Goal: Complete application form

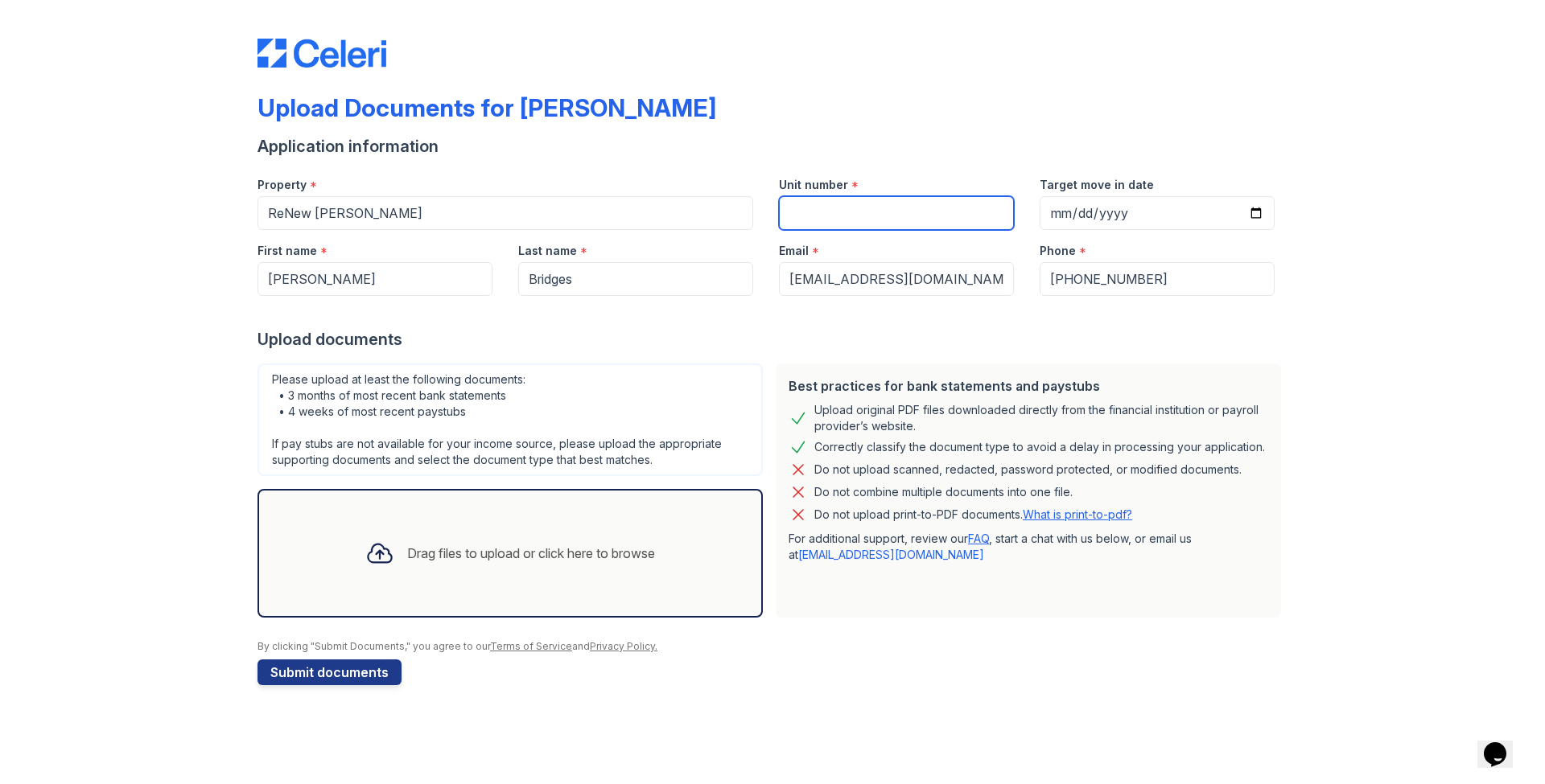
click at [829, 220] on input "Unit number" at bounding box center [897, 212] width 235 height 34
type input "2"
click at [392, 563] on div at bounding box center [380, 553] width 42 height 42
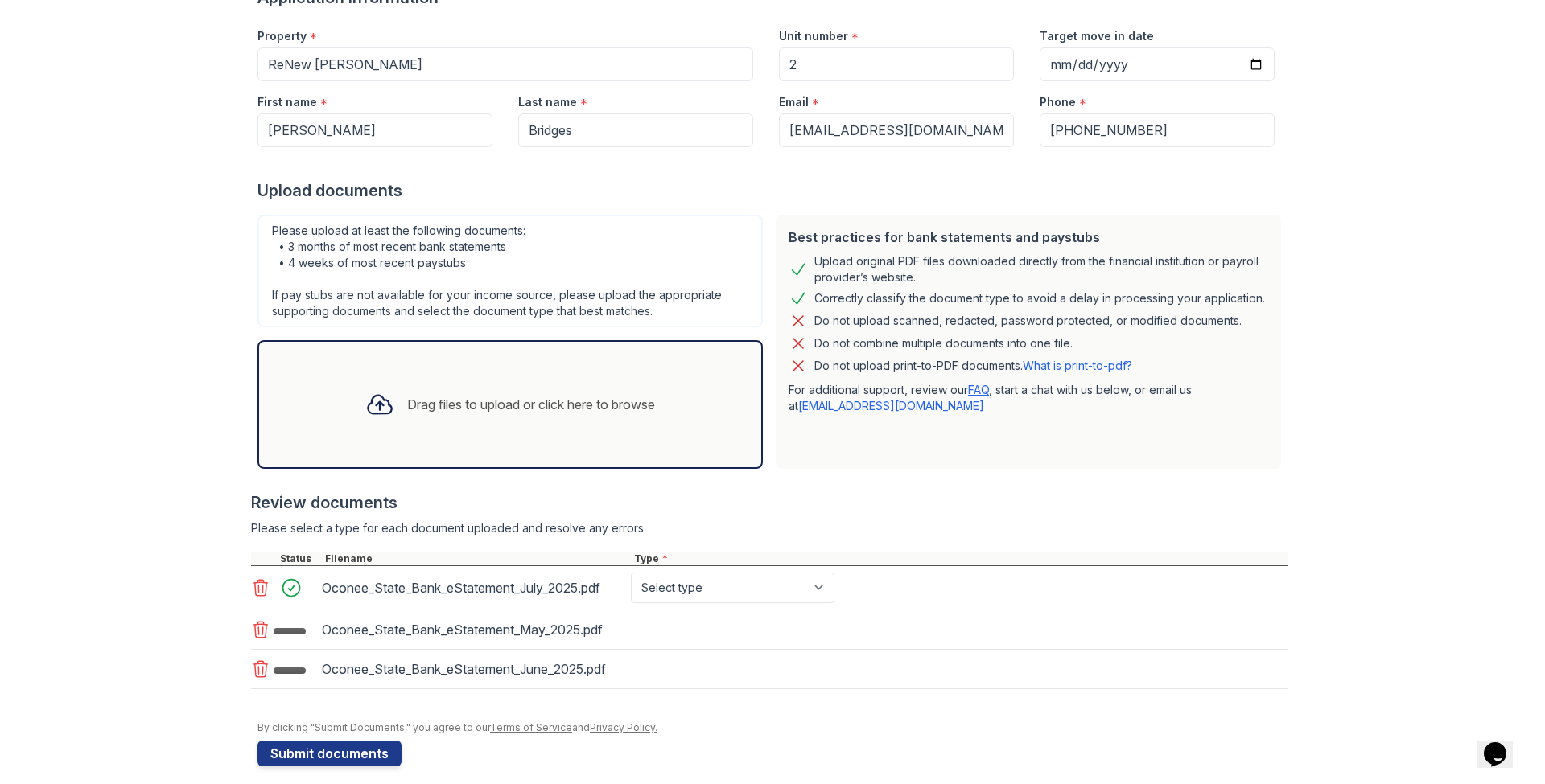
scroll to position [148, 0]
click at [789, 567] on div "Oconee_State_Bank_eStatement_July_2025.pdf Select type Paystub Bank Statement O…" at bounding box center [770, 590] width 1037 height 44
select select "bank_statement"
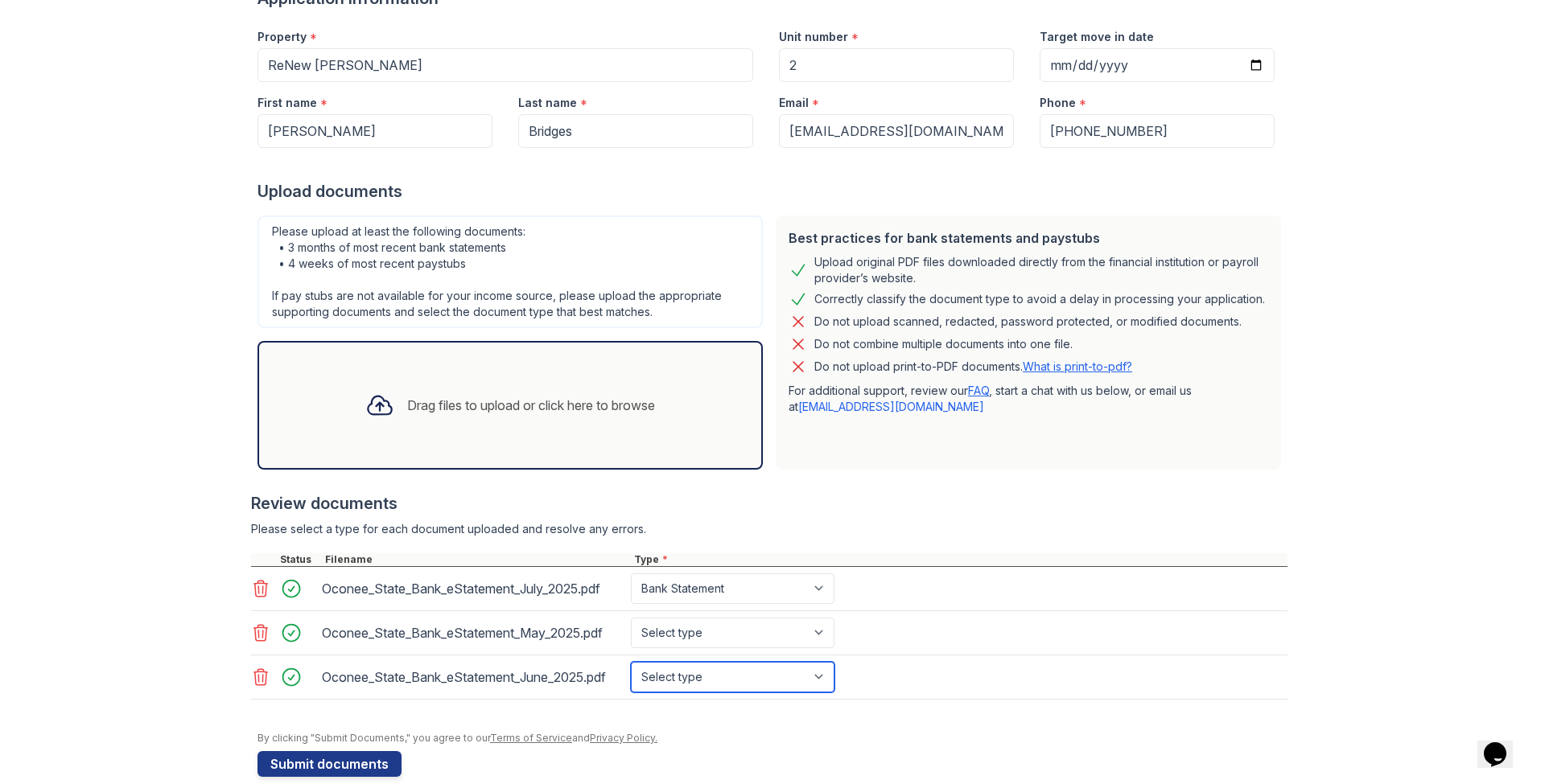
select select "bank_statement"
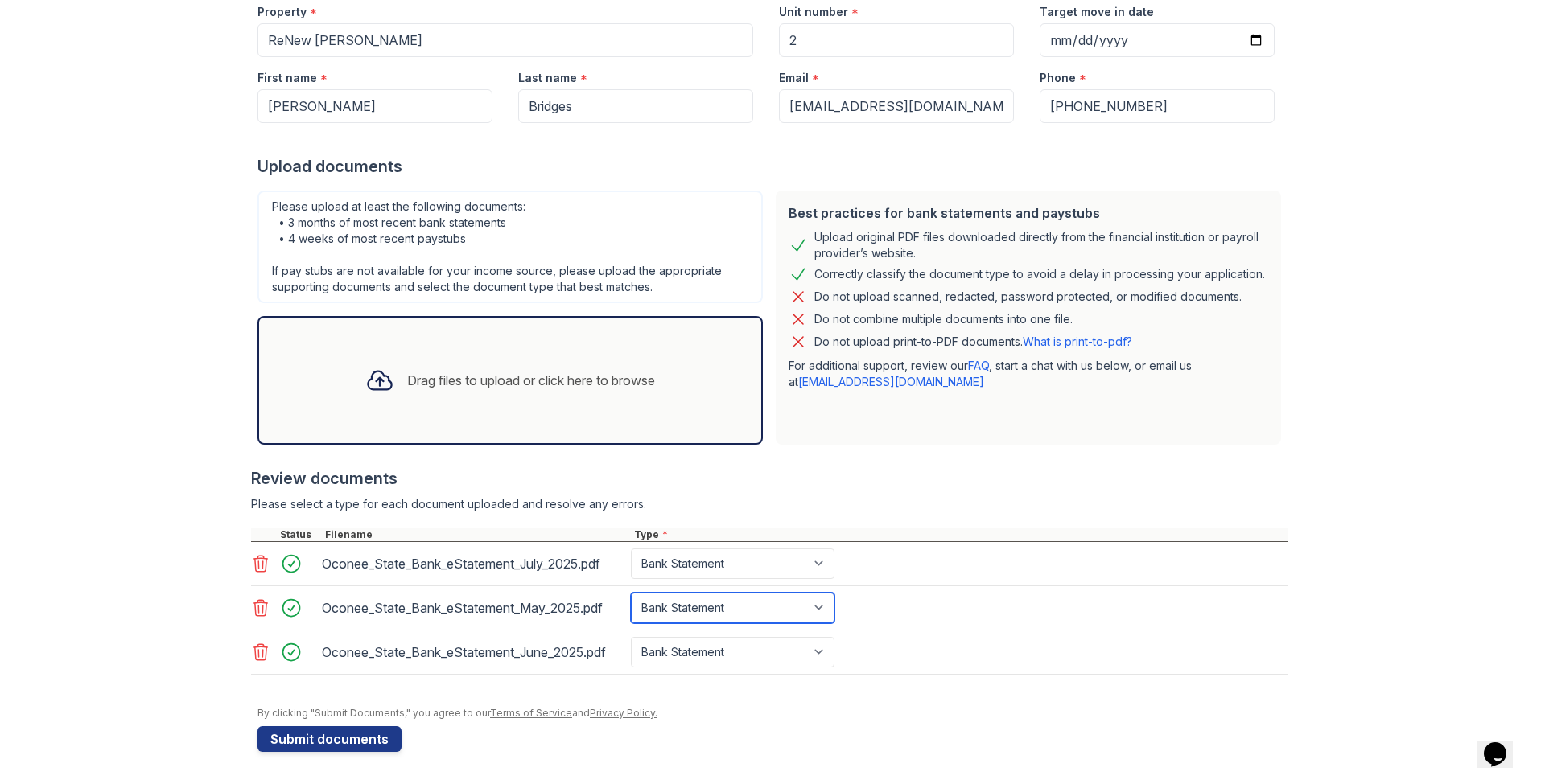
scroll to position [173, 0]
click at [480, 395] on div "Drag files to upload or click here to browse" at bounding box center [510, 380] width 316 height 54
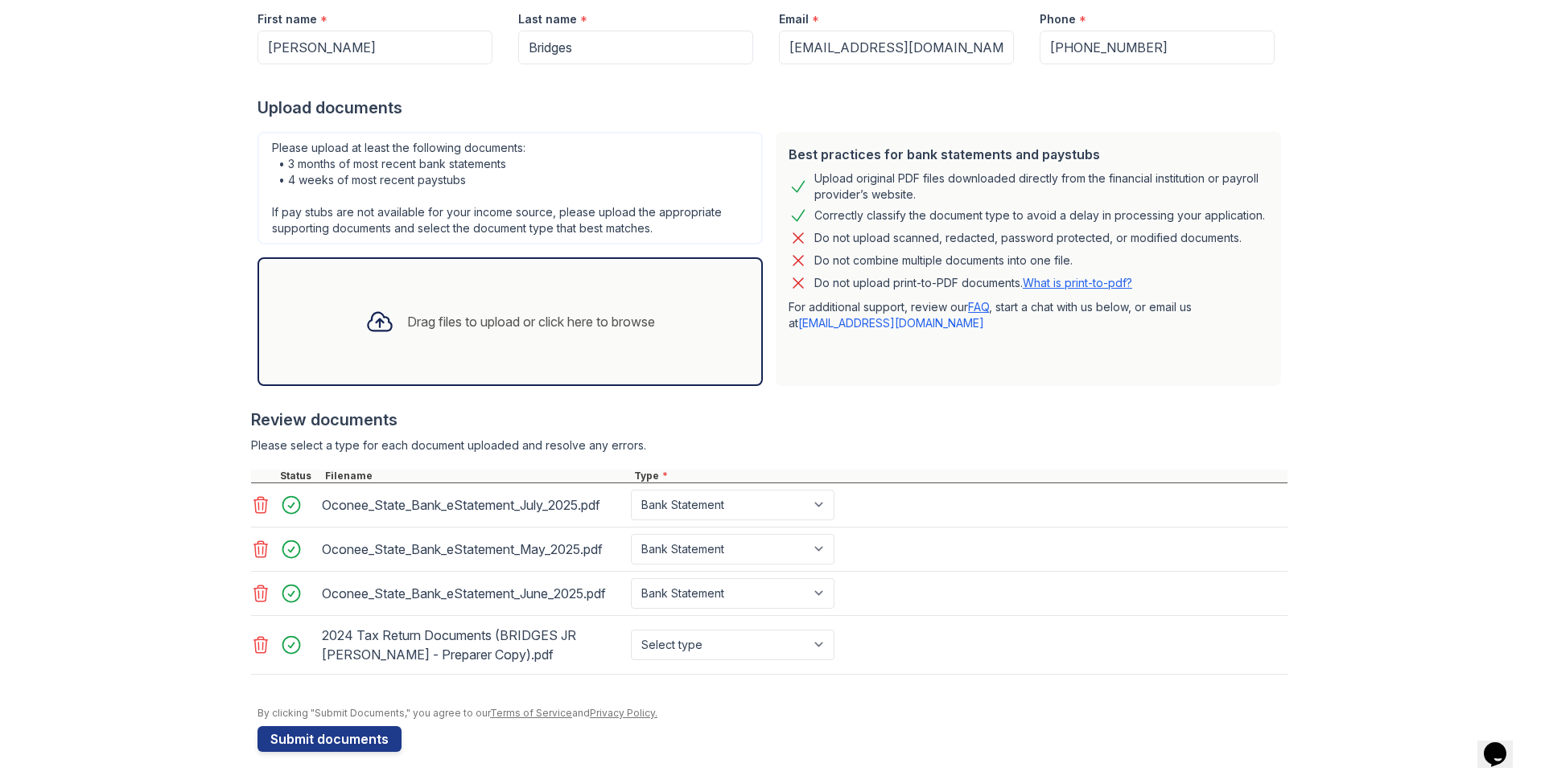
scroll to position [231, 0]
select select "tax_documents"
click at [339, 740] on button "Submit documents" at bounding box center [330, 739] width 144 height 26
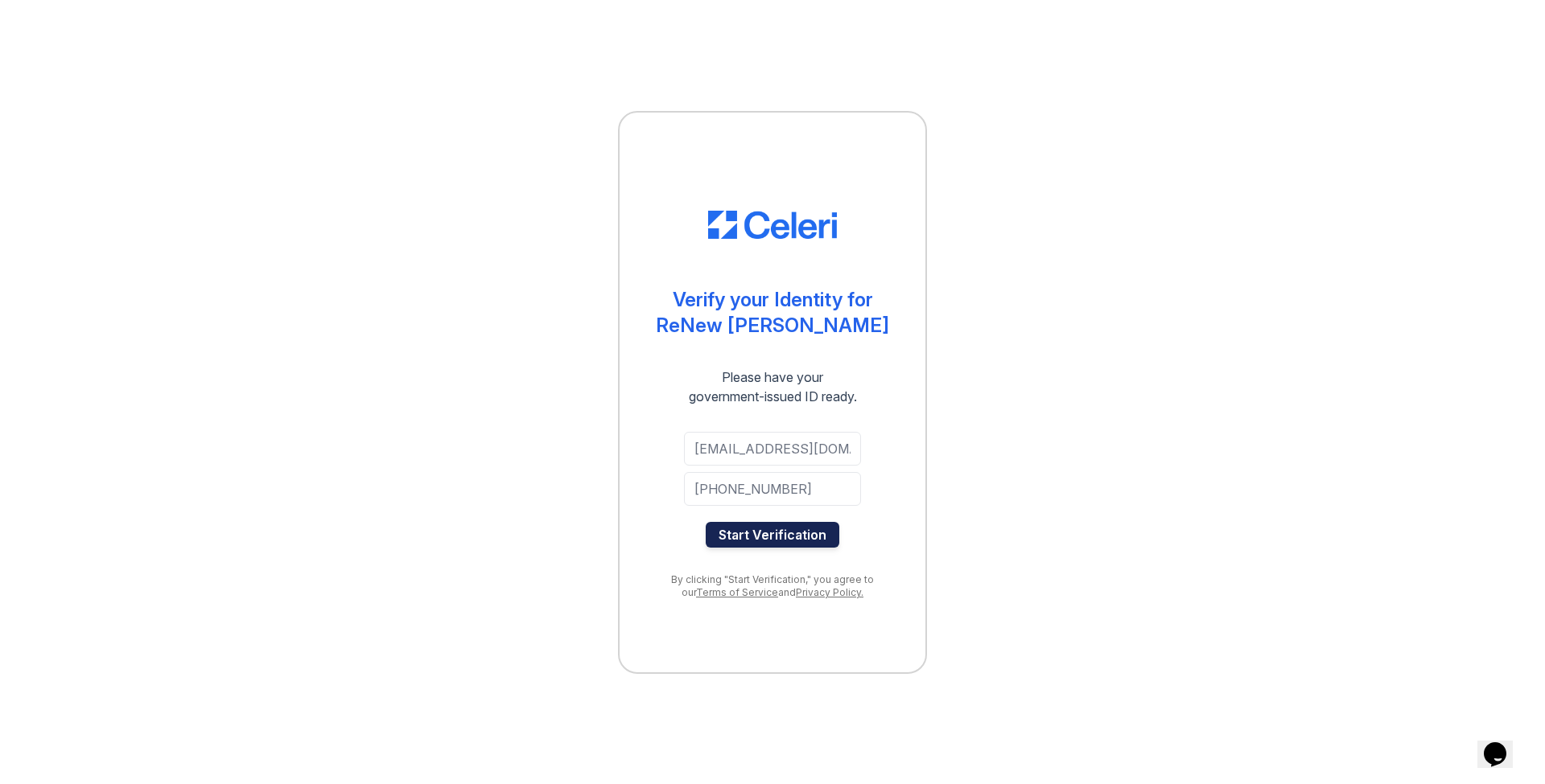
click at [784, 535] on button "Start Verification" at bounding box center [773, 534] width 133 height 26
